Goal: Task Accomplishment & Management: Complete application form

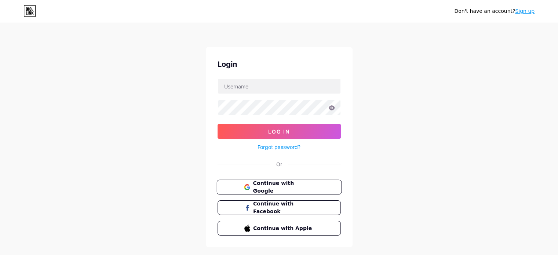
click at [292, 192] on button "Continue with Google" at bounding box center [279, 187] width 125 height 15
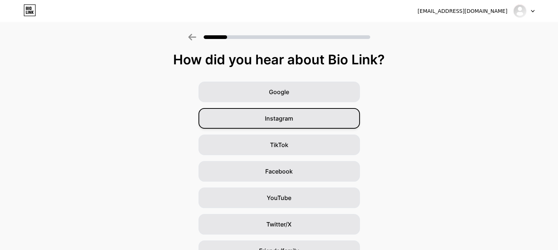
click at [290, 123] on div "Instagram" at bounding box center [279, 118] width 161 height 21
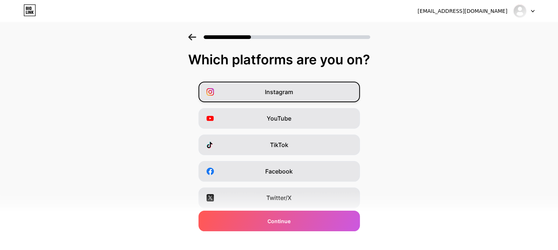
click at [304, 86] on div "Instagram" at bounding box center [279, 91] width 161 height 21
click at [533, 12] on icon at bounding box center [533, 11] width 4 height 3
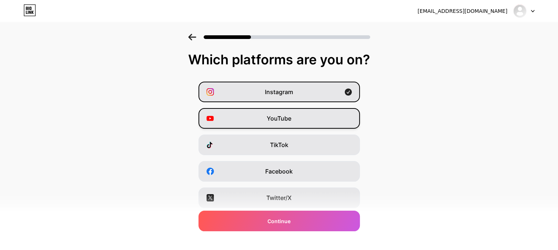
click at [302, 115] on div "YouTube" at bounding box center [279, 118] width 161 height 21
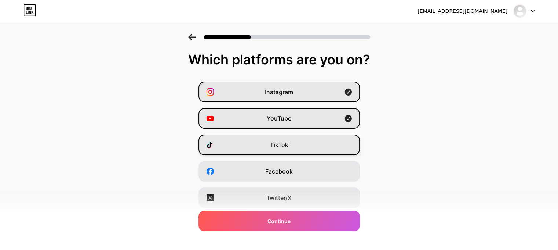
click at [297, 149] on div "TikTok" at bounding box center [279, 144] width 161 height 21
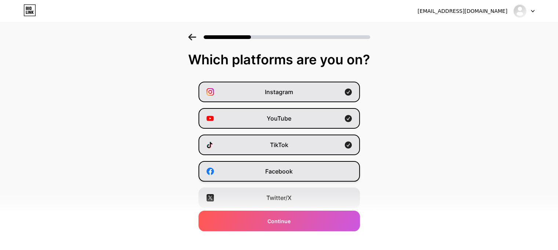
click at [302, 162] on div "Facebook" at bounding box center [279, 171] width 161 height 21
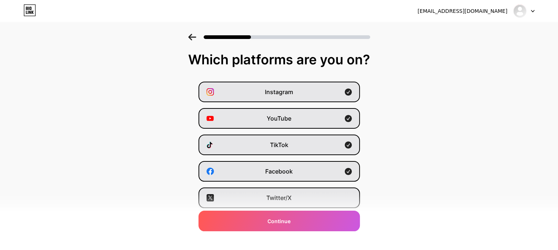
click at [297, 199] on div "Twitter/X" at bounding box center [279, 197] width 161 height 21
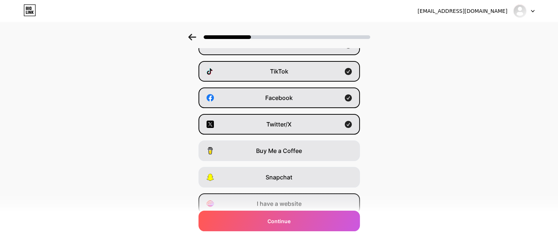
scroll to position [103, 0]
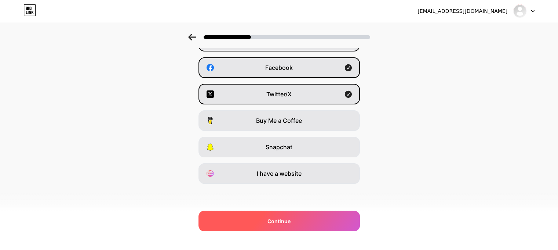
click at [297, 218] on div "Continue" at bounding box center [279, 220] width 161 height 21
